Goal: Register for event/course

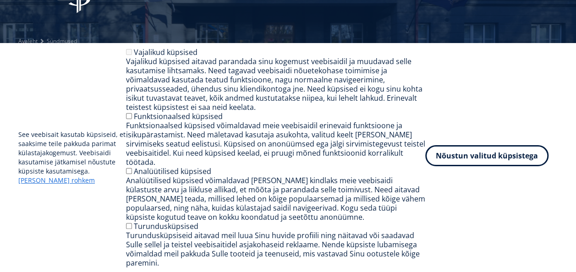
click at [470, 165] on button "Nõustun valitud küpsistega" at bounding box center [486, 155] width 123 height 21
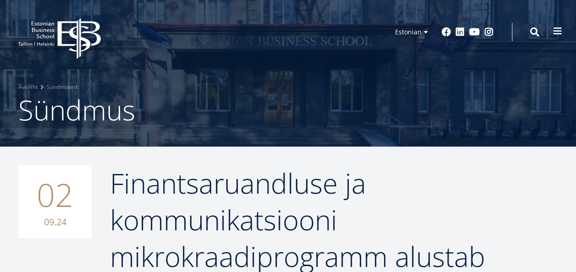
click at [562, 33] on button at bounding box center [558, 31] width 18 height 18
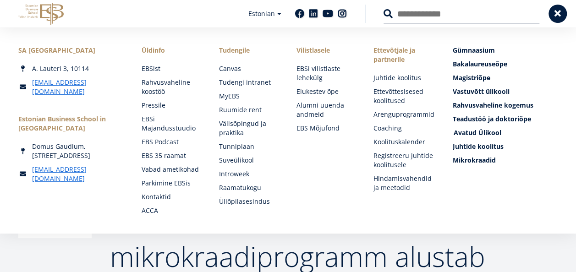
click at [489, 135] on span "Avatud Ülikool Tutvu ja registreeru" at bounding box center [478, 132] width 48 height 9
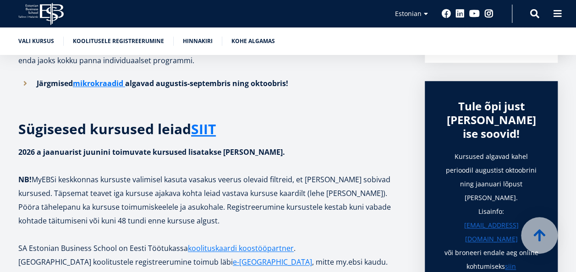
scroll to position [229, 0]
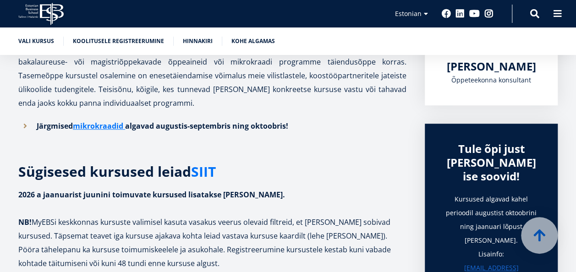
click at [207, 174] on link "SIIT" at bounding box center [203, 172] width 25 height 14
